Goal: Task Accomplishment & Management: Manage account settings

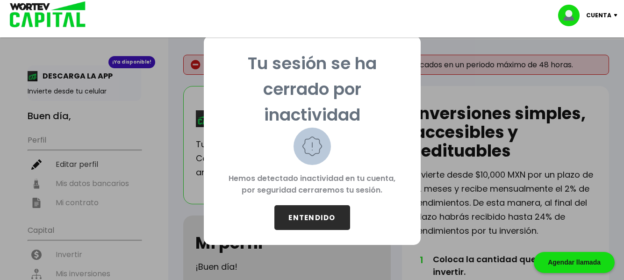
click at [306, 221] on button "ENTENDIDO" at bounding box center [312, 217] width 76 height 25
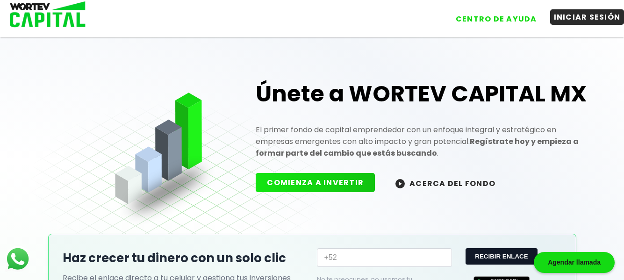
click at [575, 20] on button "INICIAR SESIÓN" at bounding box center [587, 16] width 74 height 15
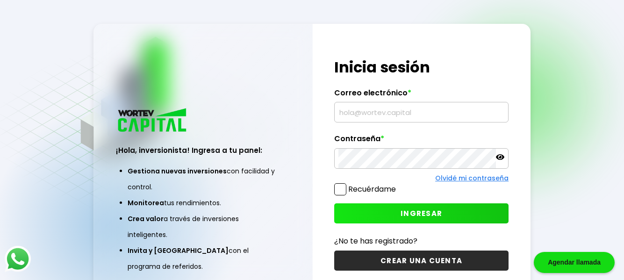
type input "[EMAIL_ADDRESS][DOMAIN_NAME]"
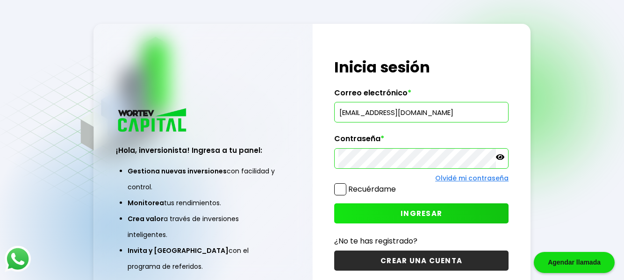
click at [375, 211] on button "INGRESAR" at bounding box center [421, 213] width 174 height 20
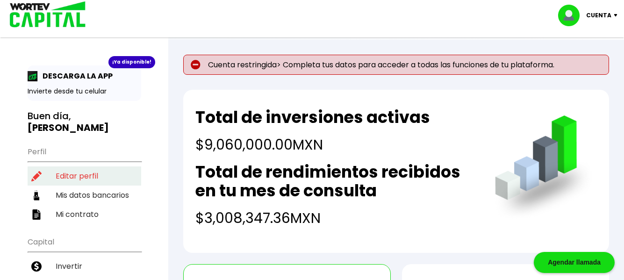
click at [78, 166] on li "Editar perfil" at bounding box center [85, 175] width 114 height 19
select select "Hombre"
select select "Posgrado"
select select "TM"
select select "Banorte"
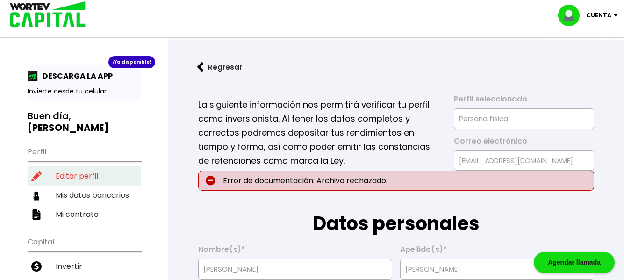
type input "[DATE]"
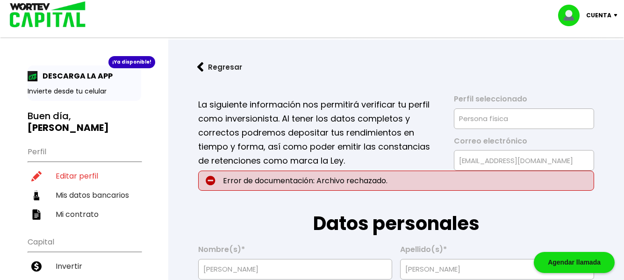
click at [254, 180] on p "Error de documentación: Archivo rechazado." at bounding box center [396, 181] width 396 height 20
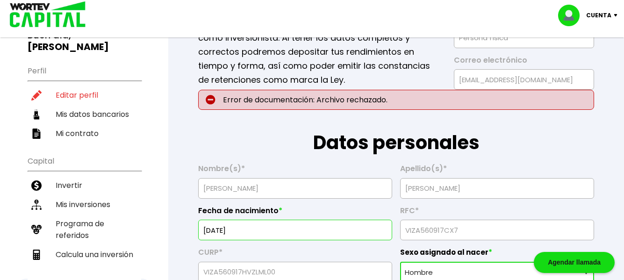
scroll to position [125, 0]
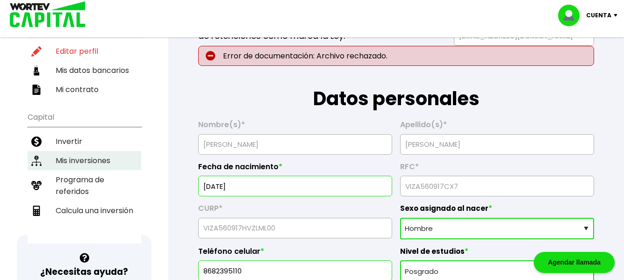
click at [87, 151] on li "Mis inversiones" at bounding box center [85, 160] width 114 height 19
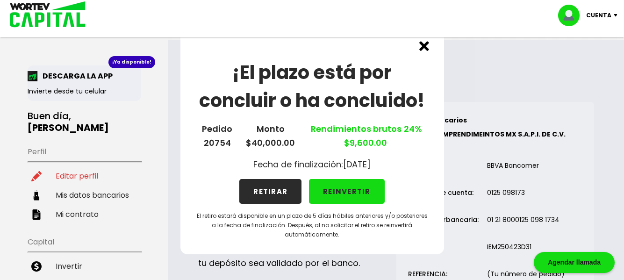
click at [349, 189] on button "REINVERTIR" at bounding box center [347, 191] width 76 height 25
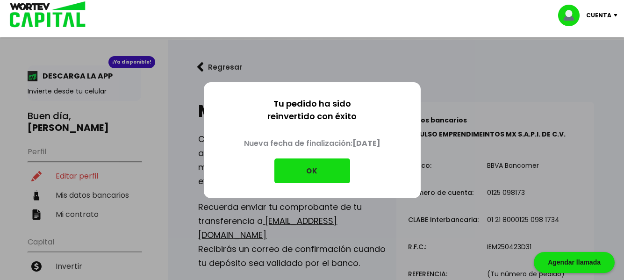
click at [319, 170] on button "OK" at bounding box center [312, 171] width 76 height 25
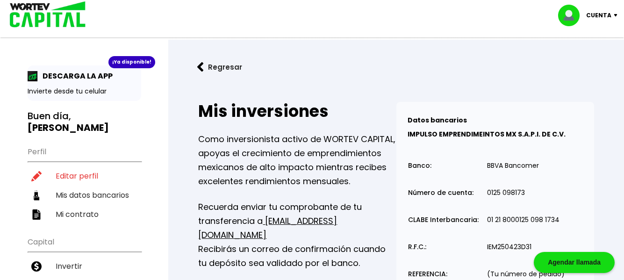
click at [210, 67] on button "Regresar" at bounding box center [219, 67] width 73 height 25
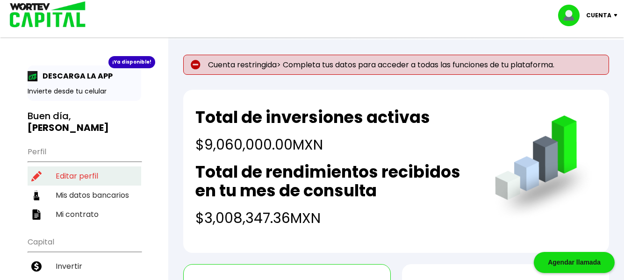
click at [62, 166] on li "Editar perfil" at bounding box center [85, 175] width 114 height 19
select select "Hombre"
select select "Posgrado"
select select "TM"
select select "Banorte"
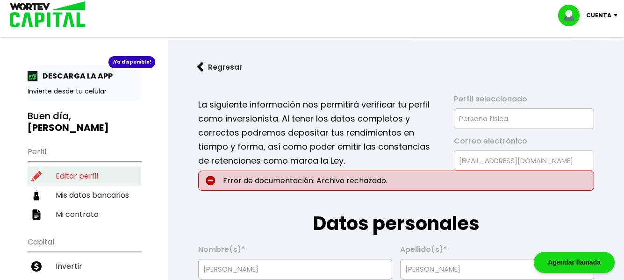
type input "[DATE]"
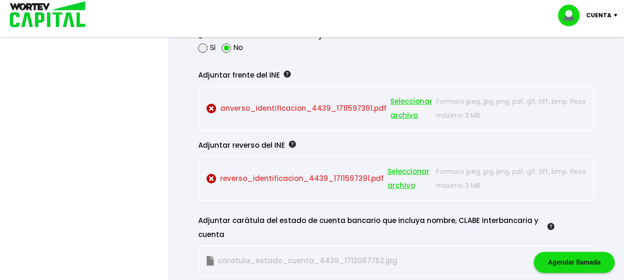
scroll to position [842, 0]
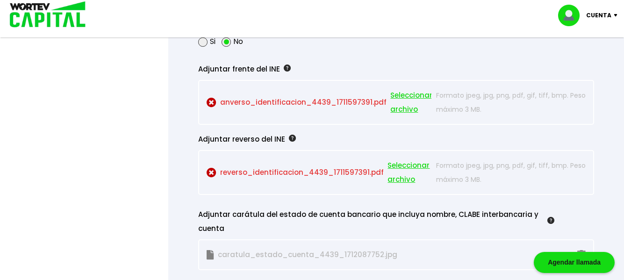
click at [404, 95] on span "Seleccionar archivo" at bounding box center [411, 102] width 42 height 28
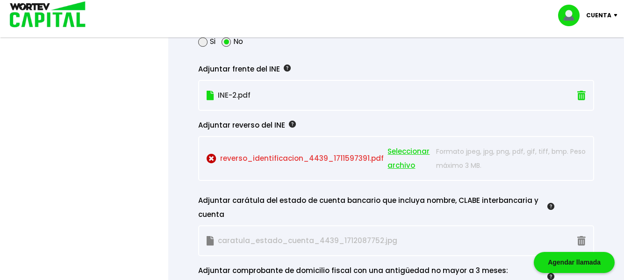
click at [394, 159] on span "Seleccionar archivo" at bounding box center [410, 158] width 44 height 28
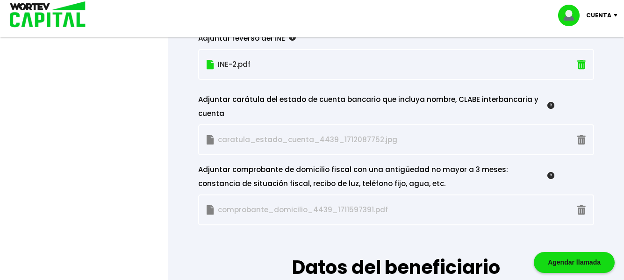
scroll to position [948, 0]
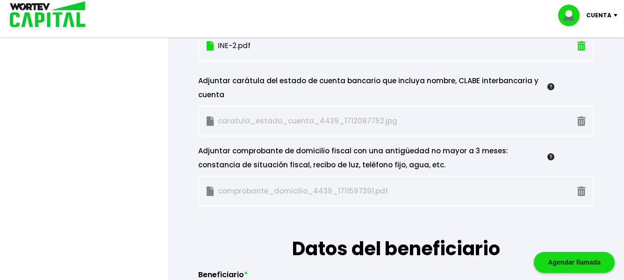
click at [248, 192] on p "comprobante_domicilio_4439_1711597391.pdf" at bounding box center [319, 191] width 225 height 14
click at [210, 119] on img at bounding box center [210, 121] width 7 height 10
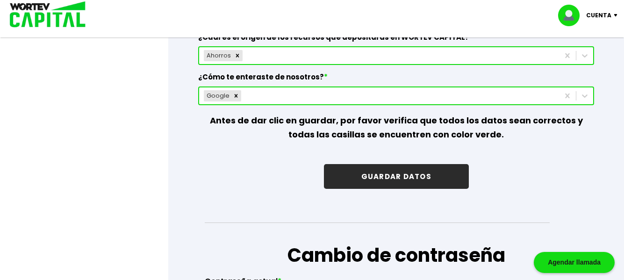
scroll to position [1428, 0]
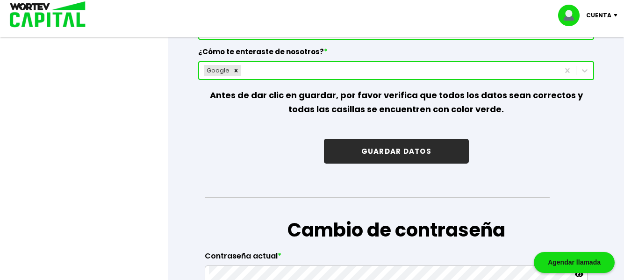
click at [422, 158] on button "GUARDAR DATOS" at bounding box center [396, 151] width 145 height 25
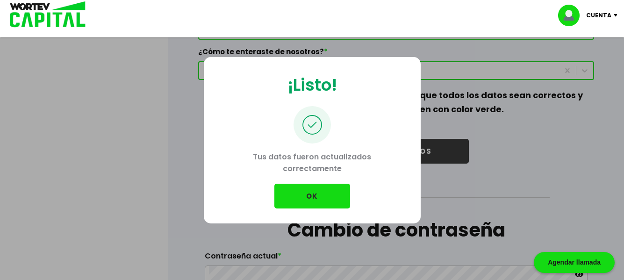
click at [314, 195] on button "OK" at bounding box center [312, 196] width 76 height 25
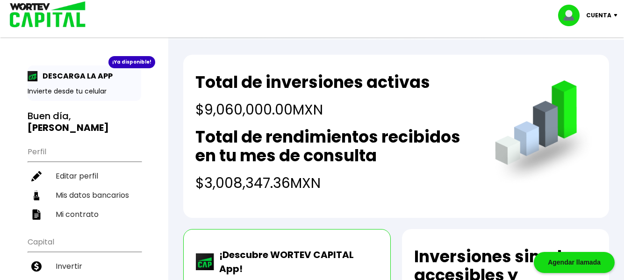
select select "Hombre"
select select "Posgrado"
select select "TM"
select select "Banorte"
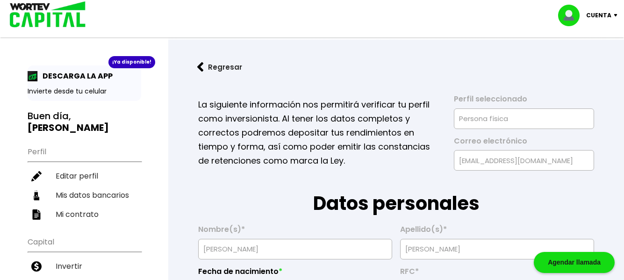
scroll to position [1428, 0]
